Goal: Information Seeking & Learning: Learn about a topic

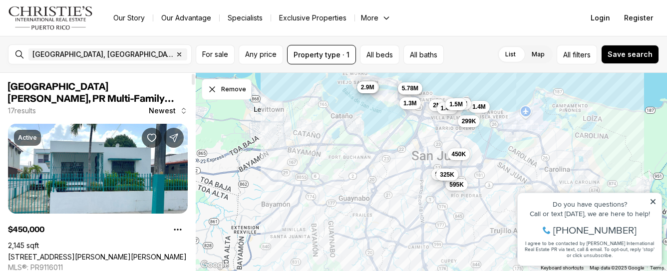
click at [101, 90] on span "[GEOGRAPHIC_DATA][PERSON_NAME], PR Multi-Family Properties for Sale" at bounding box center [91, 99] width 166 height 34
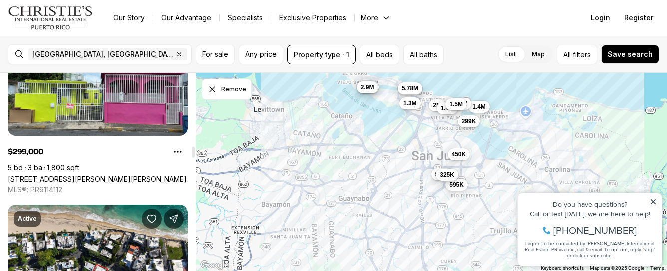
scroll to position [1297, 0]
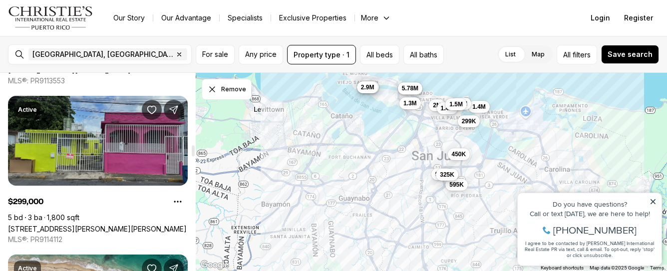
click at [144, 227] on link "[STREET_ADDRESS][PERSON_NAME][PERSON_NAME]" at bounding box center [97, 229] width 179 height 8
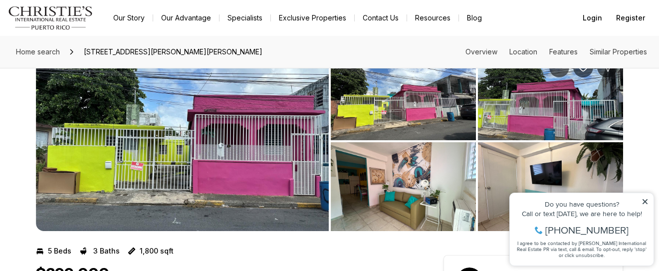
scroll to position [50, 0]
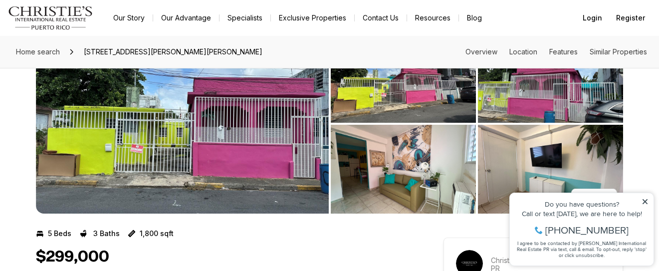
drag, startPoint x: 648, startPoint y: 202, endPoint x: 1152, endPoint y: 380, distance: 534.4
click at [648, 202] on icon at bounding box center [645, 201] width 7 height 7
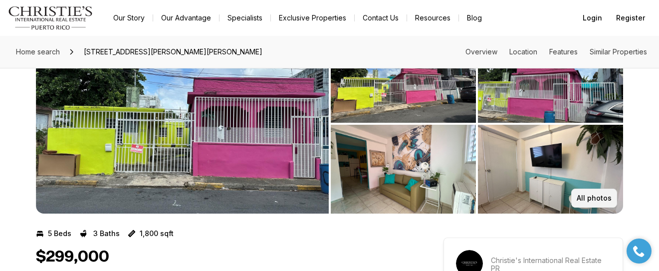
click at [608, 195] on p "All photos" at bounding box center [594, 198] width 35 height 8
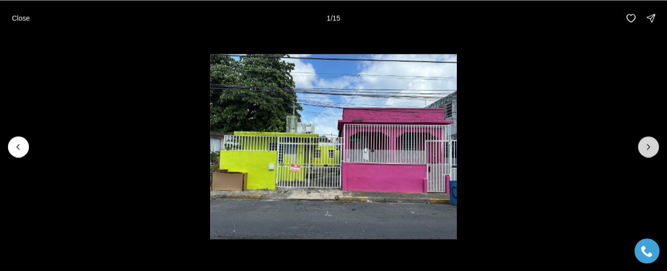
click at [645, 144] on icon "Next slide" at bounding box center [648, 147] width 10 height 10
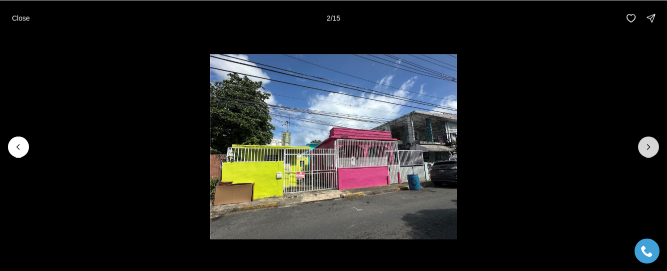
click at [645, 144] on icon "Next slide" at bounding box center [648, 147] width 10 height 10
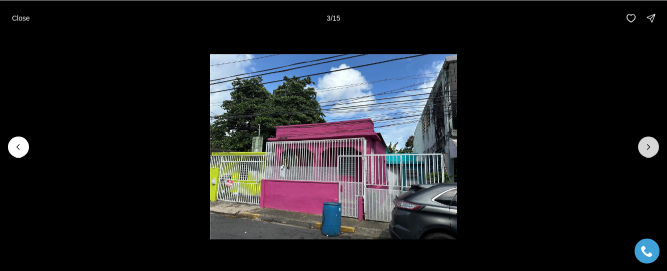
click at [645, 144] on icon "Next slide" at bounding box center [648, 147] width 10 height 10
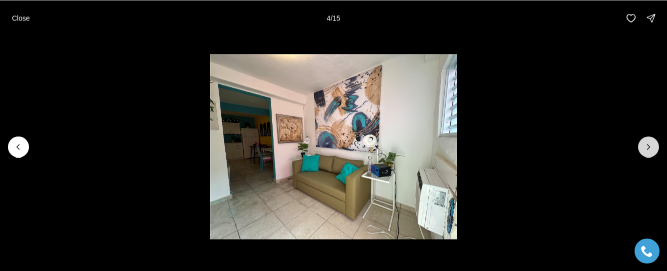
click at [645, 144] on icon "Next slide" at bounding box center [648, 147] width 10 height 10
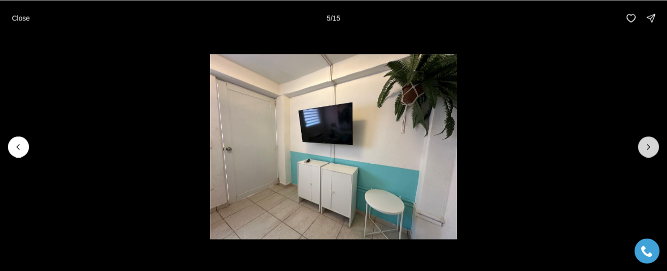
click at [645, 144] on icon "Next slide" at bounding box center [648, 147] width 10 height 10
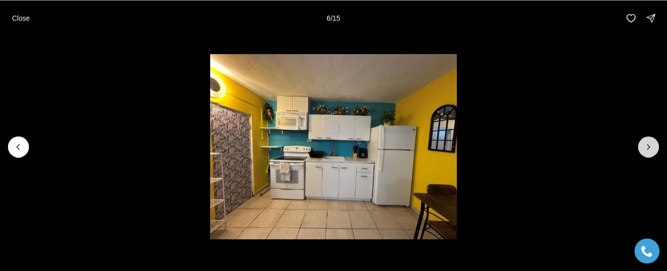
click at [645, 144] on icon "Next slide" at bounding box center [648, 147] width 10 height 10
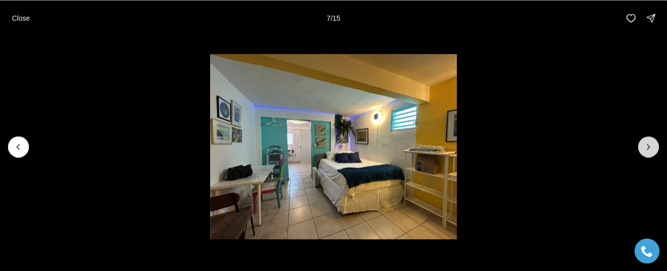
click at [645, 144] on icon "Next slide" at bounding box center [648, 147] width 10 height 10
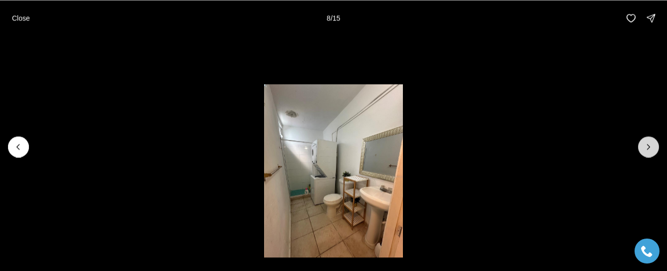
click at [645, 144] on icon "Next slide" at bounding box center [648, 147] width 10 height 10
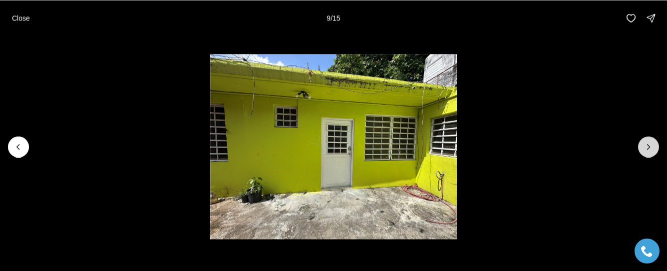
click at [645, 144] on icon "Next slide" at bounding box center [648, 147] width 10 height 10
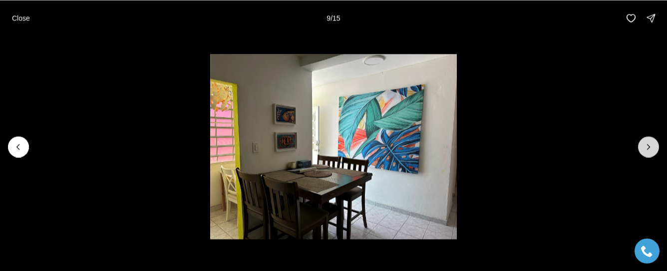
click at [645, 144] on icon "Next slide" at bounding box center [648, 147] width 10 height 10
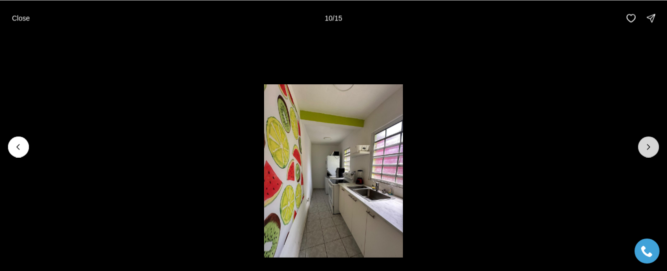
click at [645, 144] on icon "Next slide" at bounding box center [648, 147] width 10 height 10
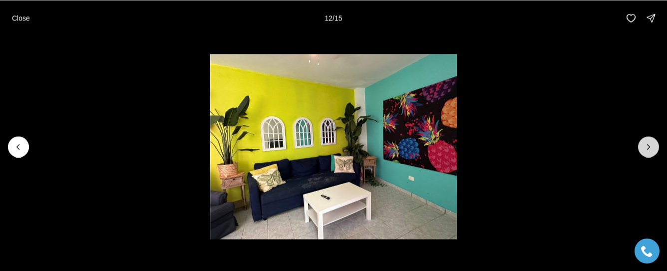
click at [645, 144] on icon "Next slide" at bounding box center [648, 147] width 10 height 10
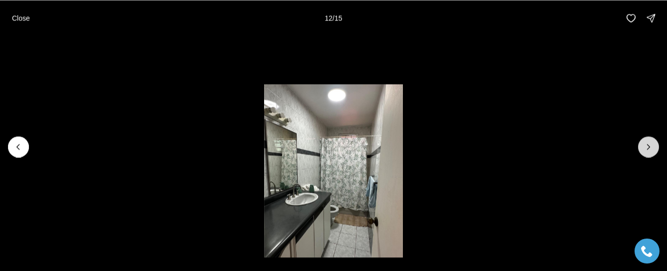
click at [645, 144] on icon "Next slide" at bounding box center [648, 147] width 10 height 10
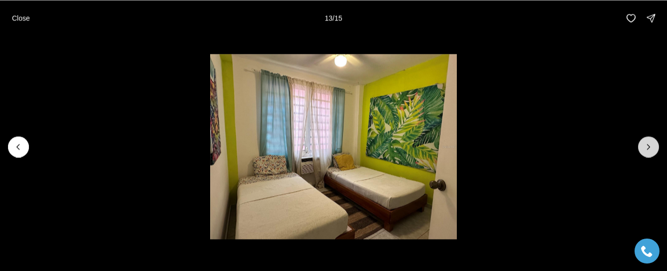
click at [645, 144] on icon "Next slide" at bounding box center [648, 147] width 10 height 10
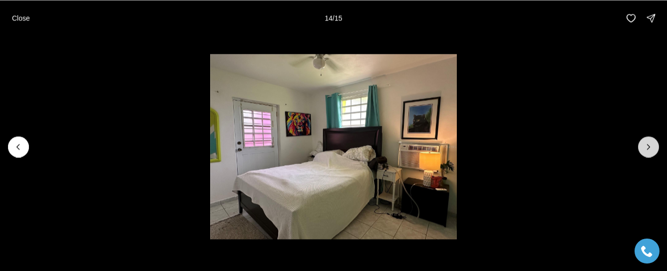
click at [645, 144] on icon "Next slide" at bounding box center [648, 147] width 10 height 10
click at [645, 144] on div at bounding box center [648, 146] width 21 height 21
click at [22, 15] on p "Close" at bounding box center [21, 18] width 18 height 8
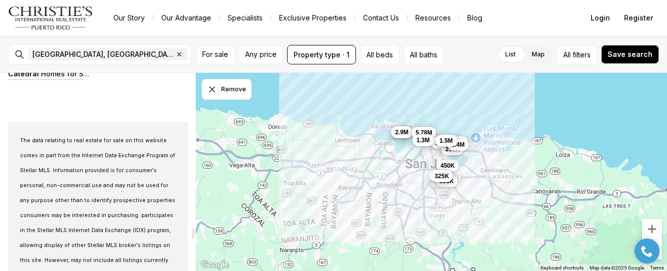
scroll to position [3044, 0]
